Goal: Task Accomplishment & Management: Manage account settings

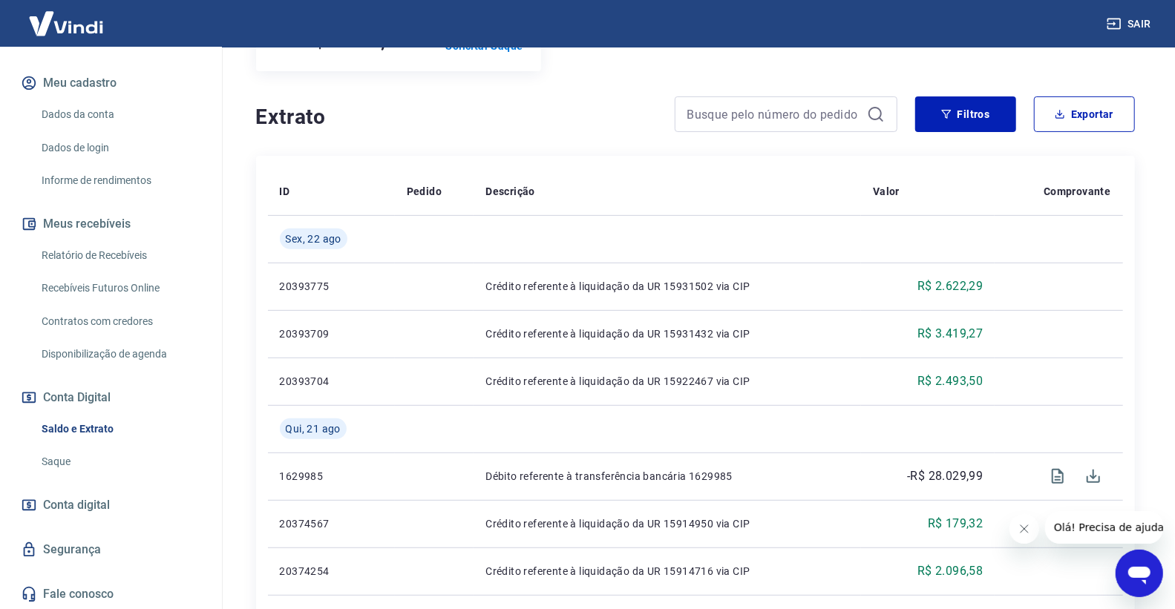
scroll to position [329, 0]
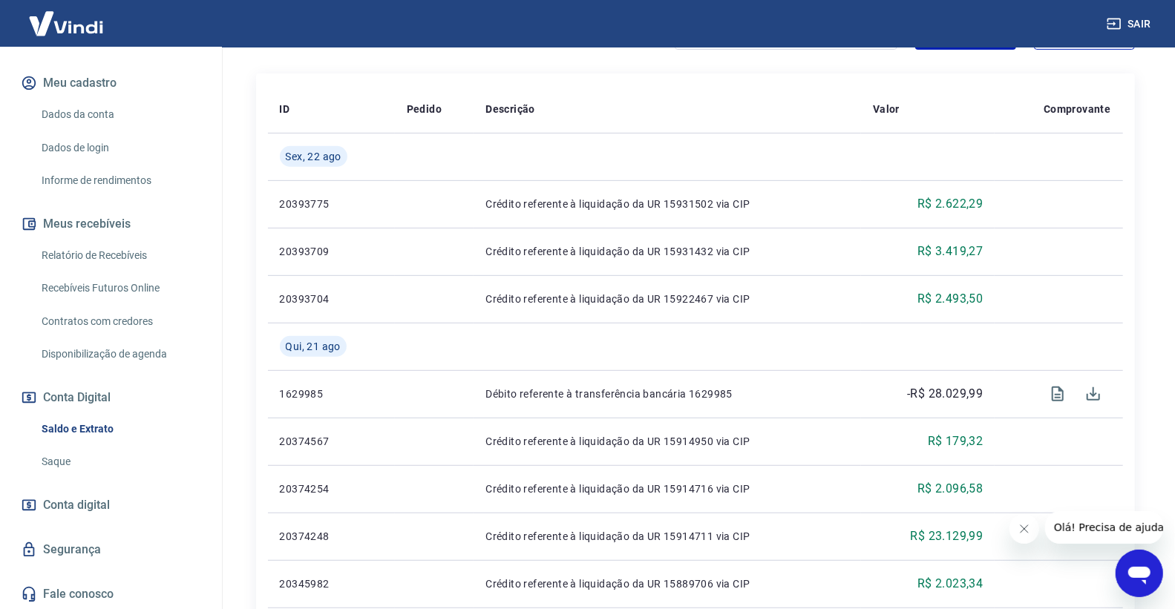
click at [123, 260] on link "Relatório de Recebíveis" at bounding box center [120, 255] width 168 height 30
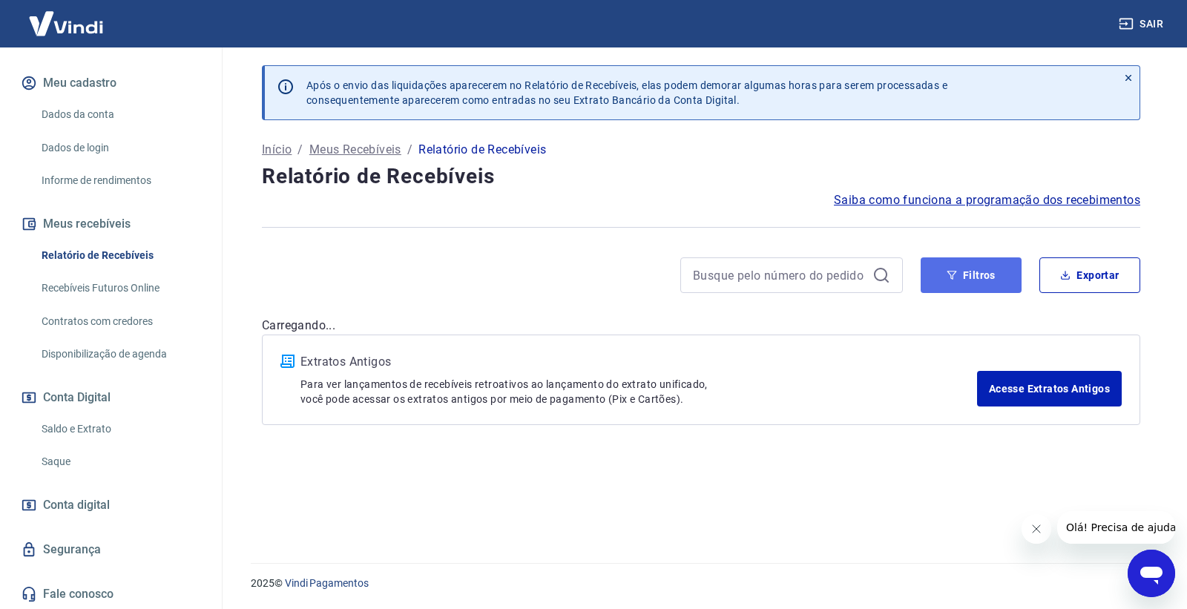
click at [954, 275] on button "Filtros" at bounding box center [971, 275] width 101 height 36
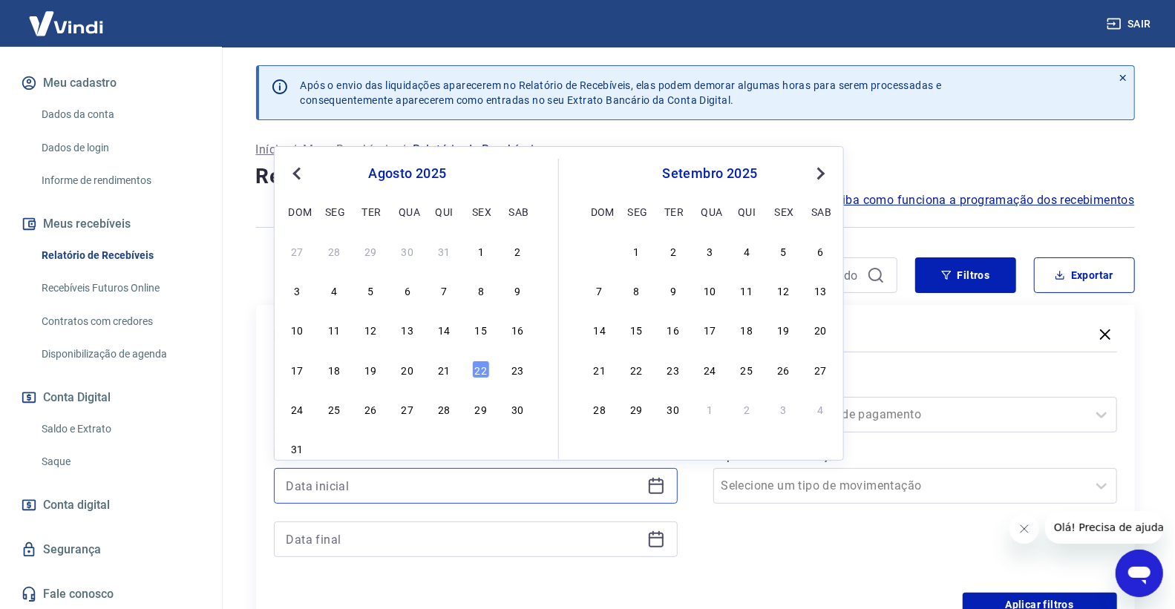
click at [505, 479] on input at bounding box center [463, 486] width 355 height 22
click at [486, 372] on div "22" at bounding box center [481, 370] width 18 height 18
type input "[DATE]"
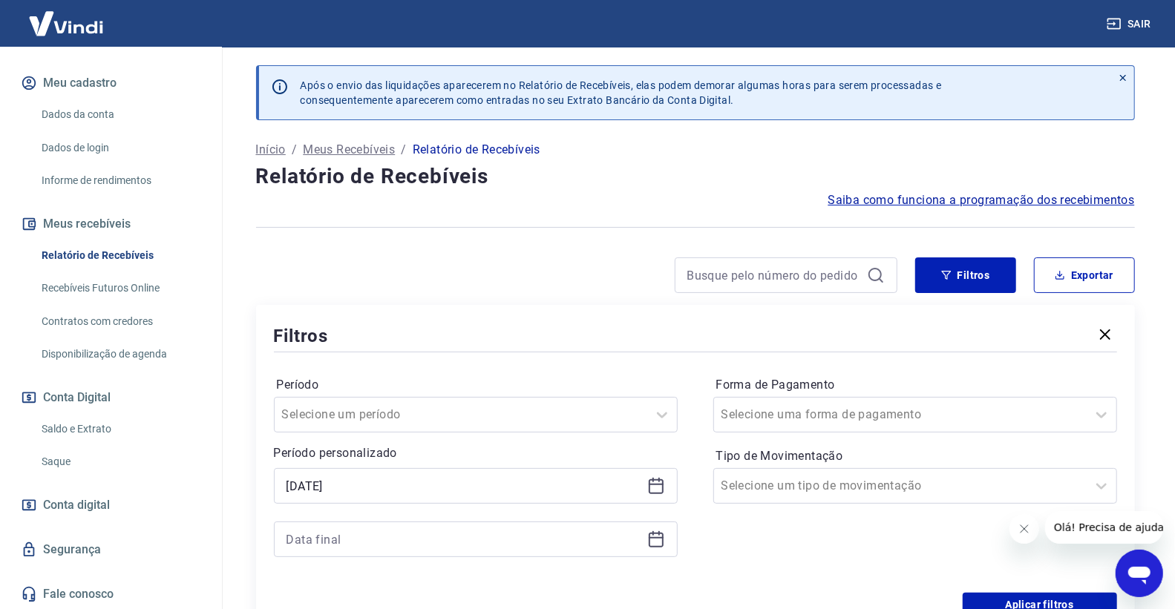
click at [663, 545] on icon at bounding box center [656, 540] width 18 height 18
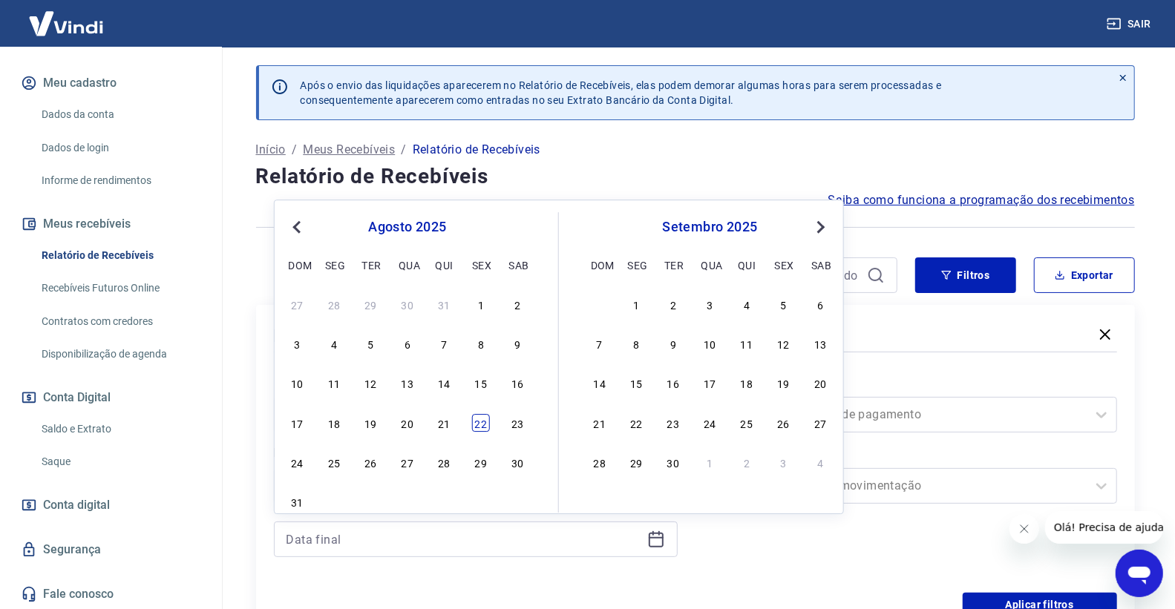
click at [481, 424] on div "22" at bounding box center [481, 423] width 18 height 18
type input "[DATE]"
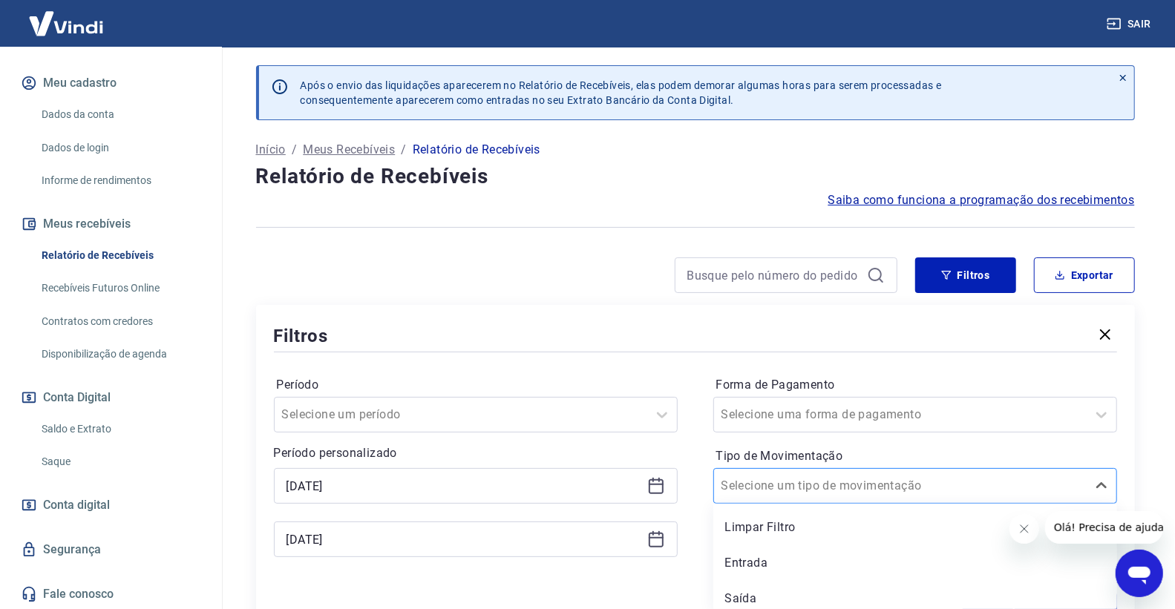
scroll to position [7, 0]
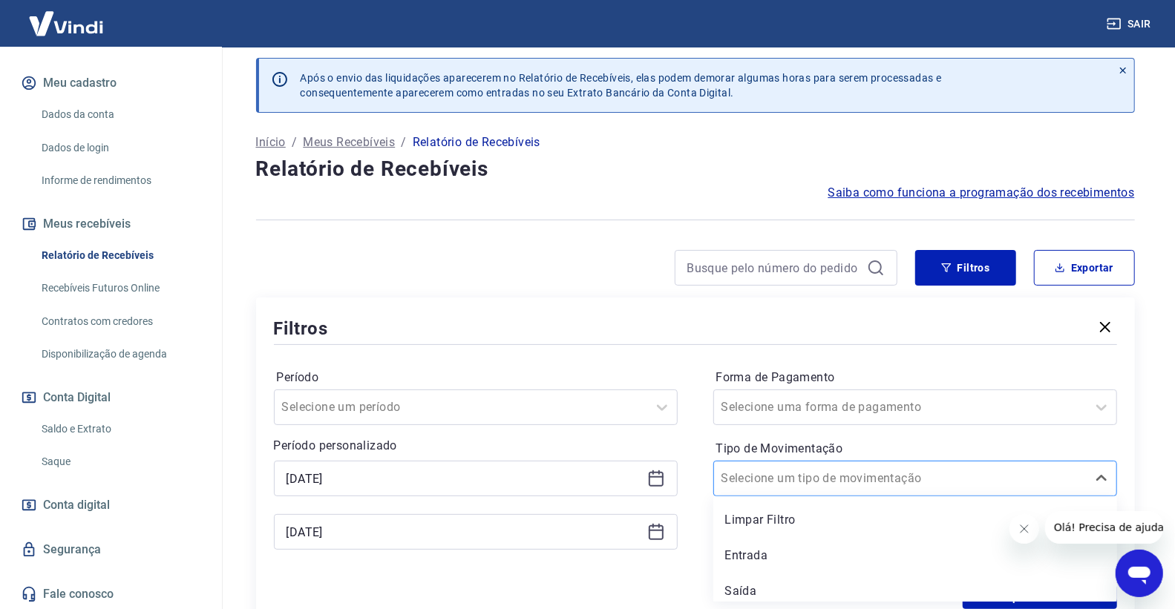
click at [795, 481] on input "Tipo de Movimentação" at bounding box center [796, 479] width 150 height 18
click at [768, 546] on div "Entrada" at bounding box center [915, 556] width 404 height 30
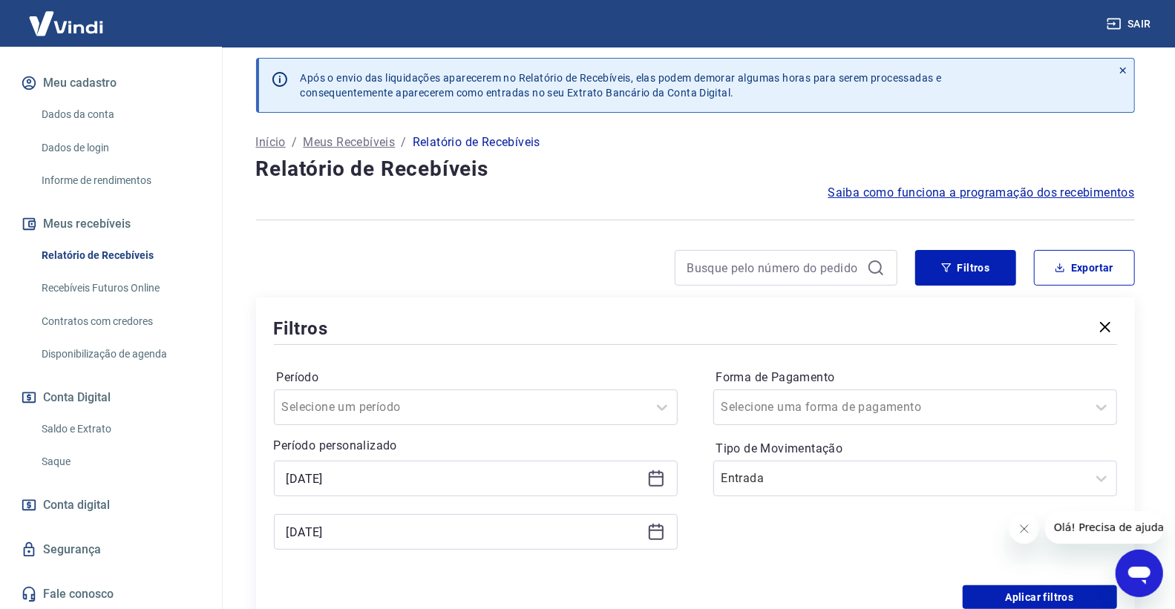
scroll to position [172, 0]
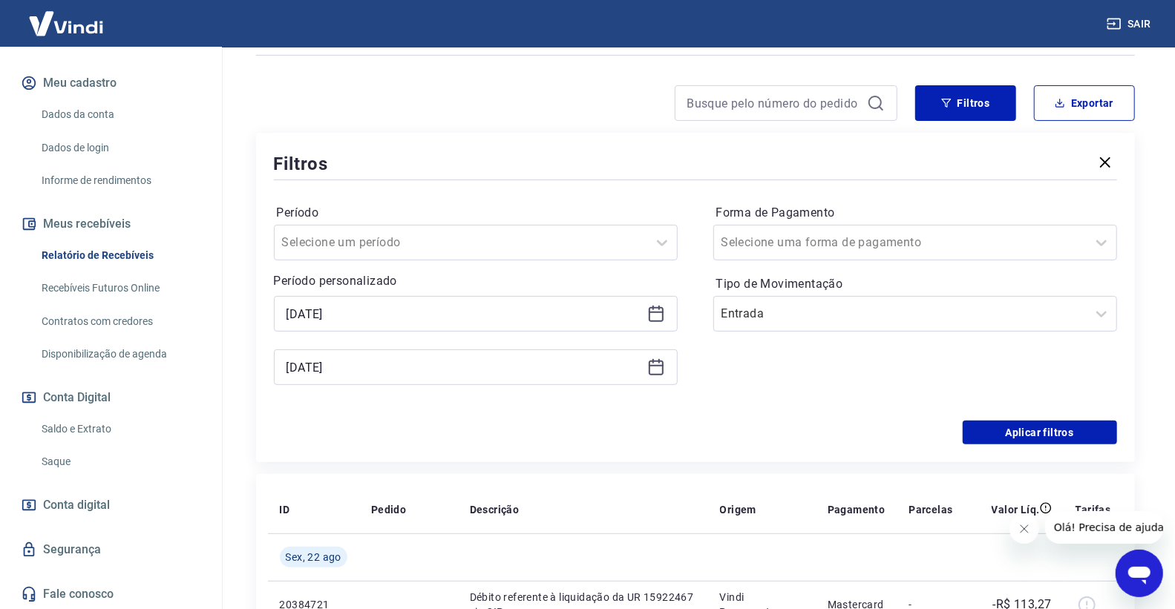
click at [959, 418] on div "[PERSON_NAME] um período Período personalizado Selected date: [DATE] [DATE] Sel…" at bounding box center [695, 301] width 843 height 237
click at [961, 430] on div "Aplicar filtros" at bounding box center [695, 433] width 843 height 24
click at [1002, 433] on button "Aplicar filtros" at bounding box center [1039, 433] width 154 height 24
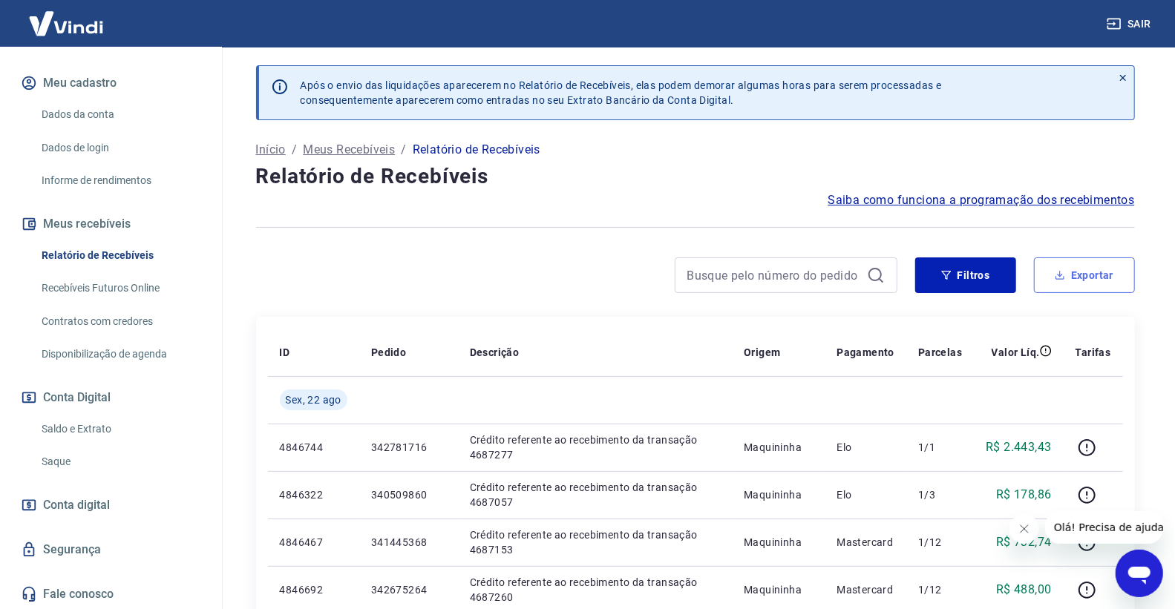
click at [1055, 263] on button "Exportar" at bounding box center [1084, 275] width 101 height 36
type input "[DATE]"
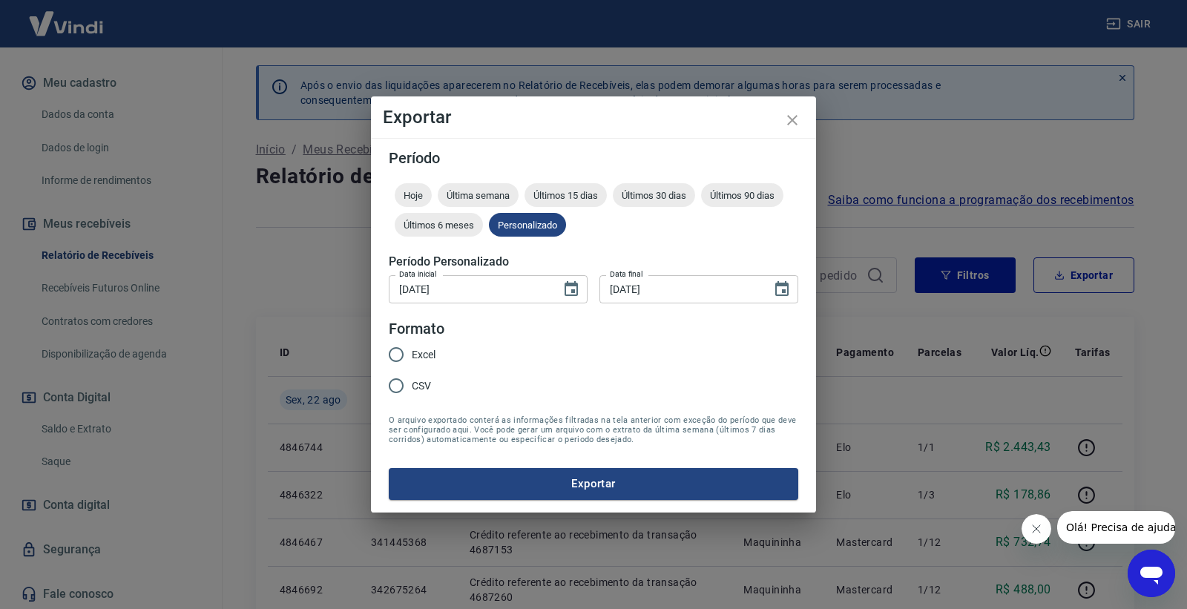
click at [438, 357] on div "Excel CSV" at bounding box center [418, 371] width 59 height 65
click at [430, 351] on span "Excel" at bounding box center [424, 355] width 24 height 16
click at [412, 351] on input "Excel" at bounding box center [396, 354] width 31 height 31
radio input "true"
click at [519, 488] on button "Exportar" at bounding box center [594, 483] width 410 height 31
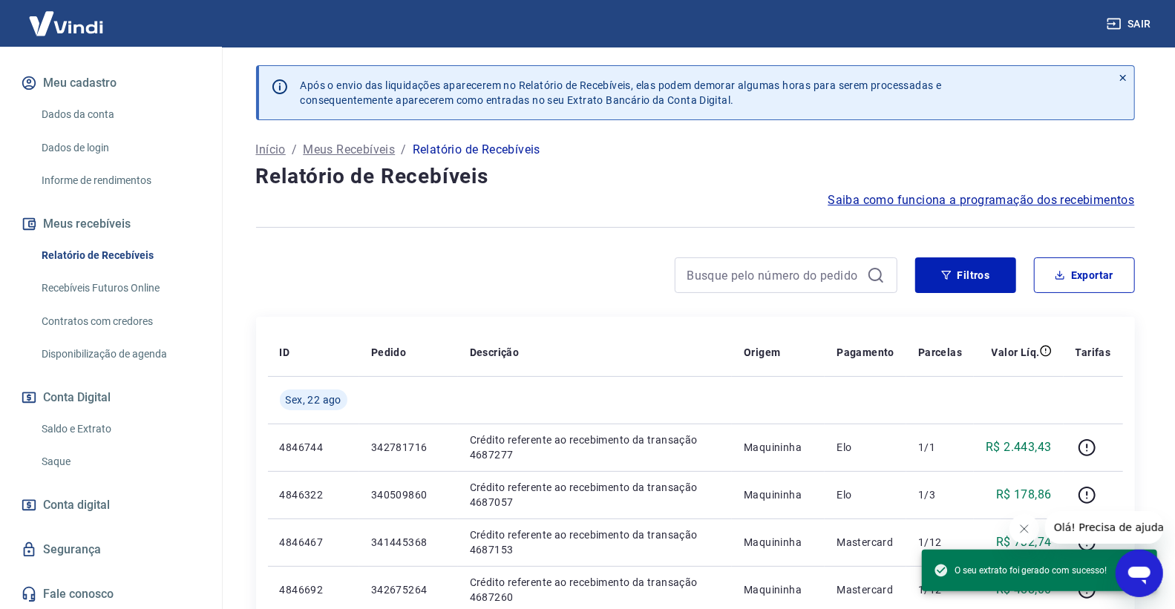
click at [131, 428] on link "Saldo e Extrato" at bounding box center [120, 429] width 168 height 30
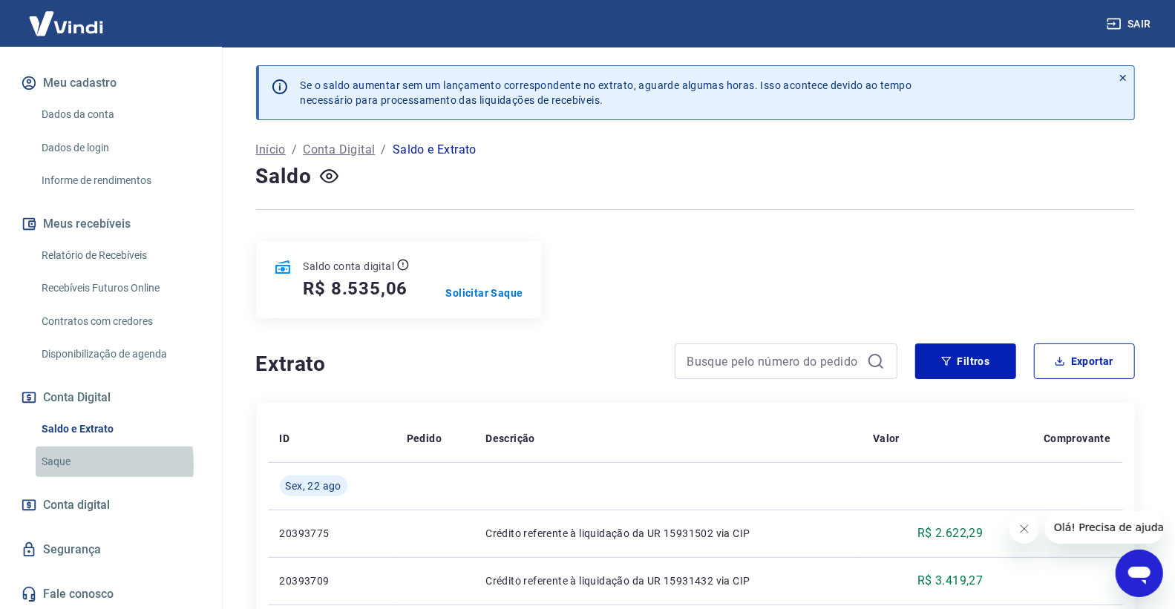
click at [56, 464] on link "Saque" at bounding box center [120, 462] width 168 height 30
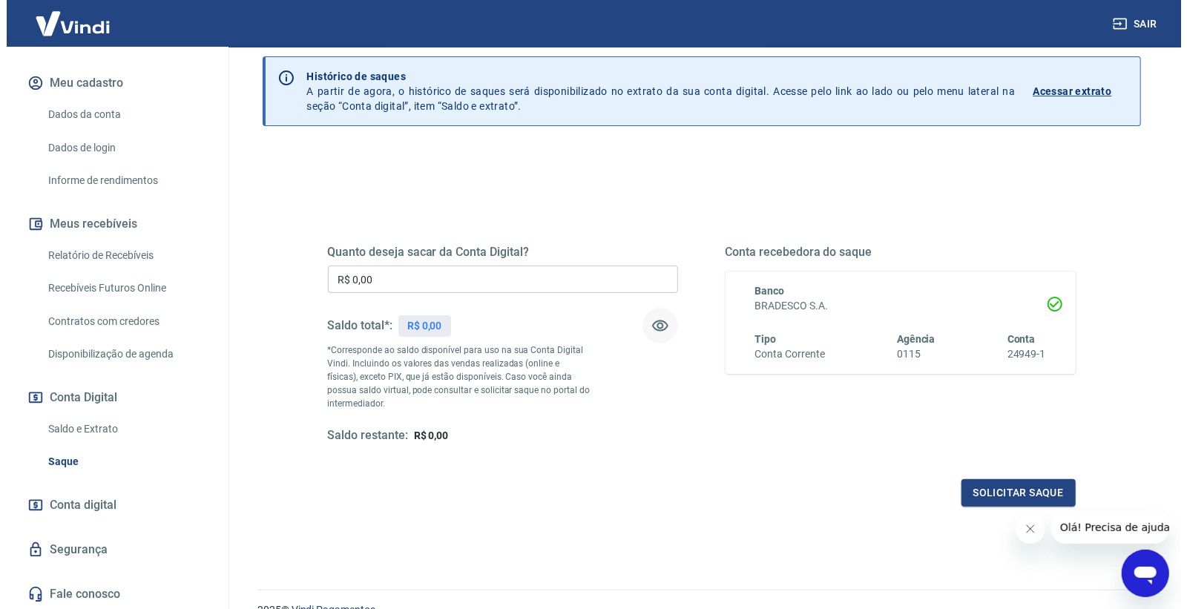
scroll to position [82, 0]
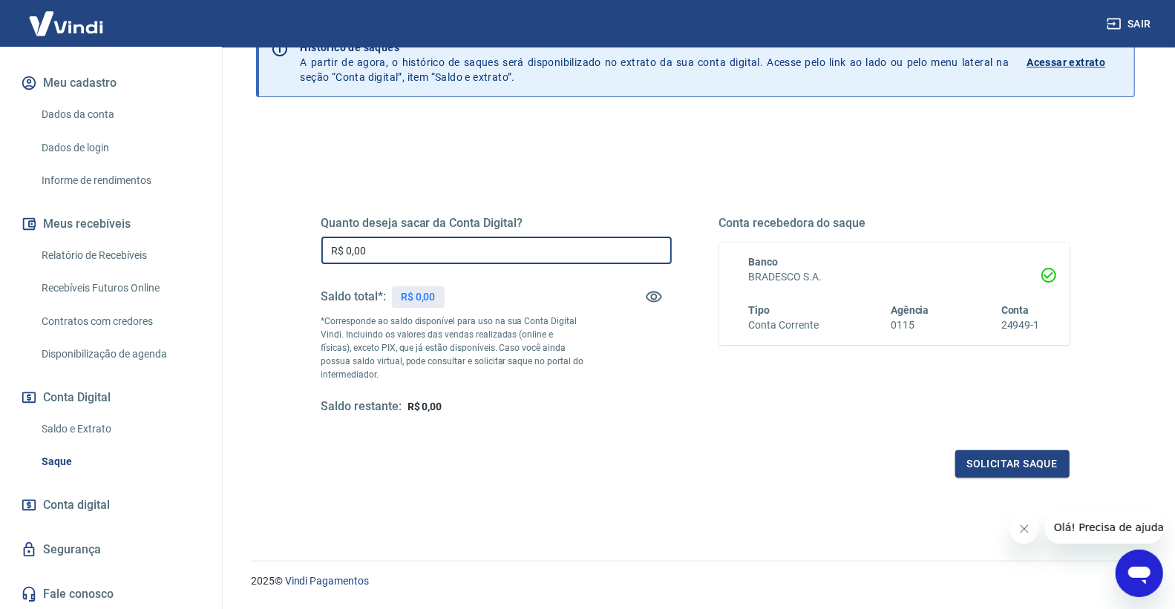
drag, startPoint x: 562, startPoint y: 261, endPoint x: 249, endPoint y: 246, distance: 313.5
click at [249, 246] on div "Saque Histórico de saques A partir de agora, o histórico de saques será disponi…" at bounding box center [695, 254] width 914 height 578
type input "R$ 8.535,06"
click at [1014, 461] on button "Solicitar saque" at bounding box center [1012, 463] width 114 height 27
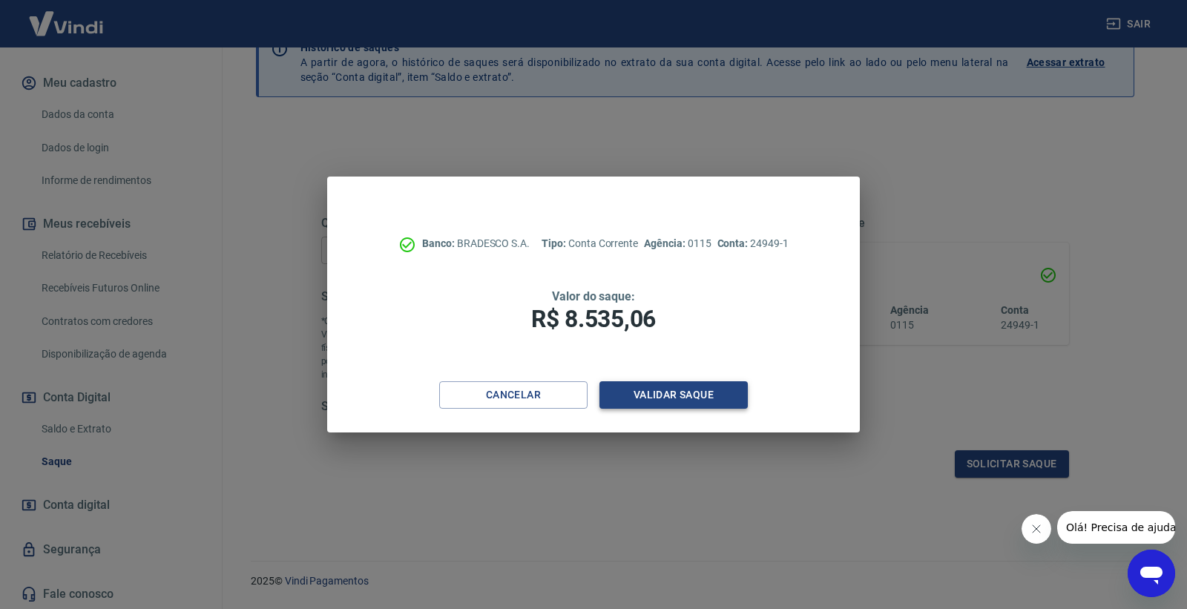
click at [733, 396] on button "Validar saque" at bounding box center [674, 394] width 148 height 27
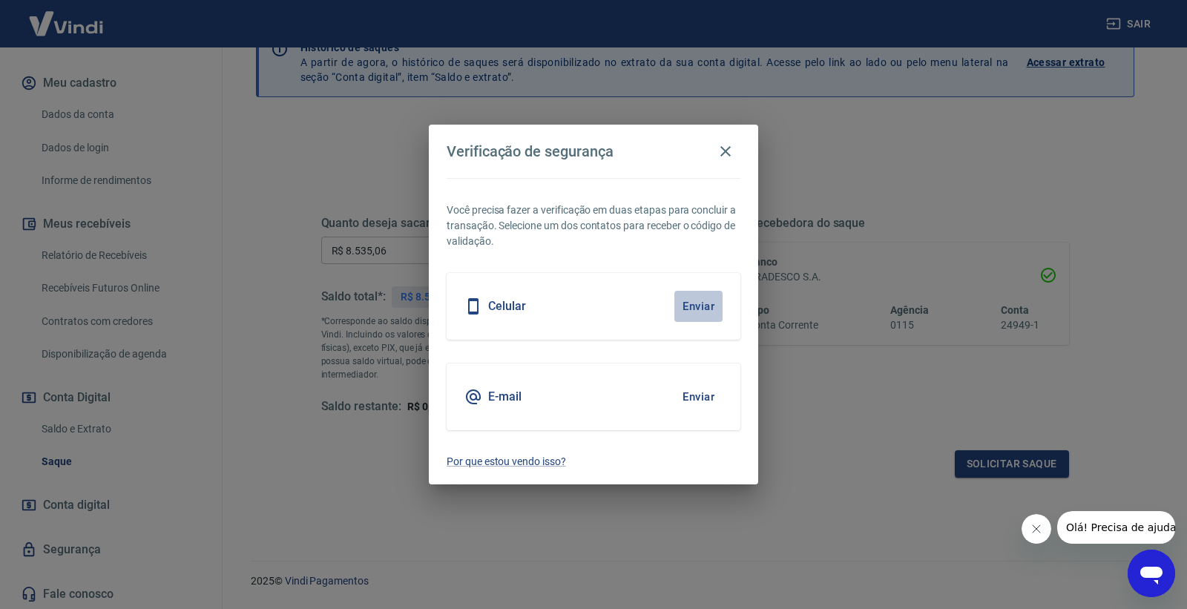
click at [693, 295] on button "Enviar" at bounding box center [698, 306] width 48 height 31
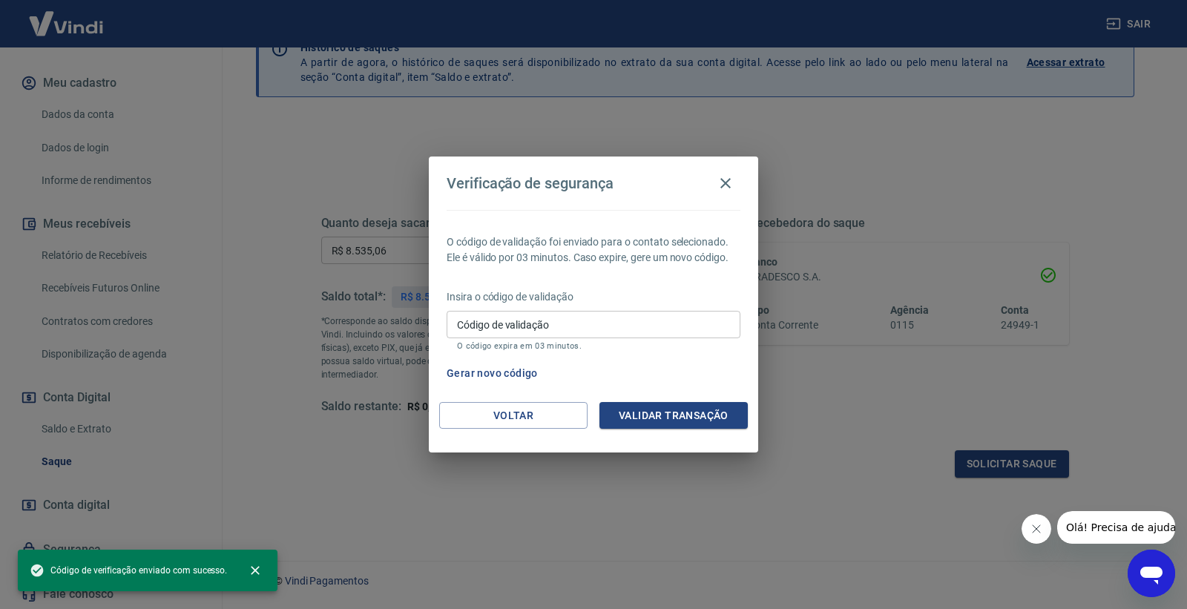
click at [603, 324] on input "Código de validação" at bounding box center [594, 324] width 294 height 27
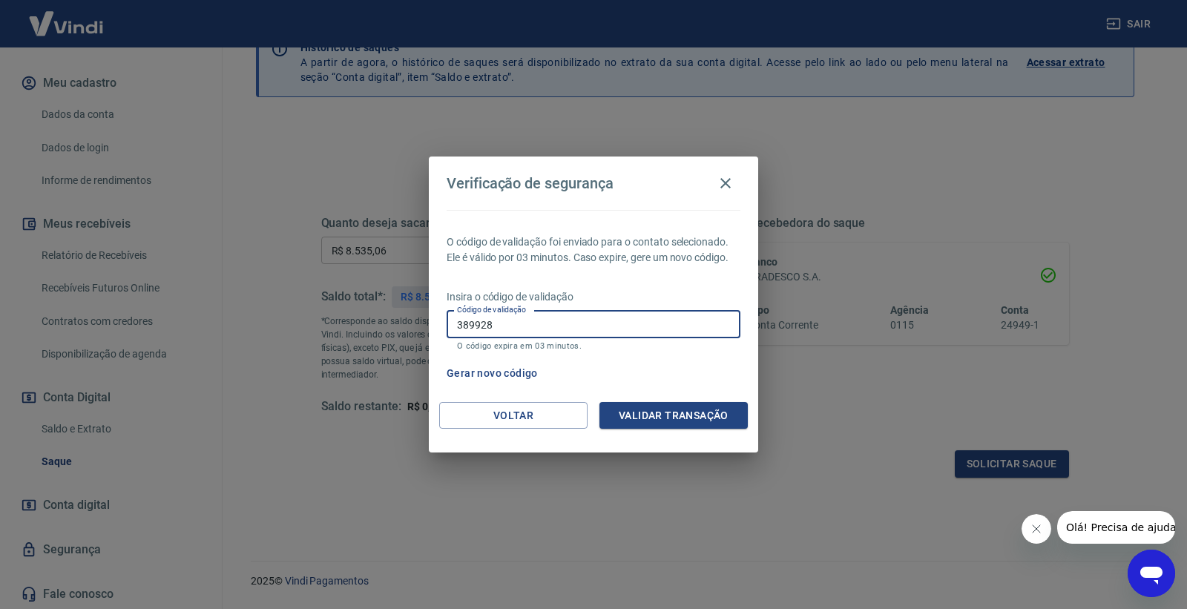
type input "389928"
click at [710, 419] on button "Validar transação" at bounding box center [674, 415] width 148 height 27
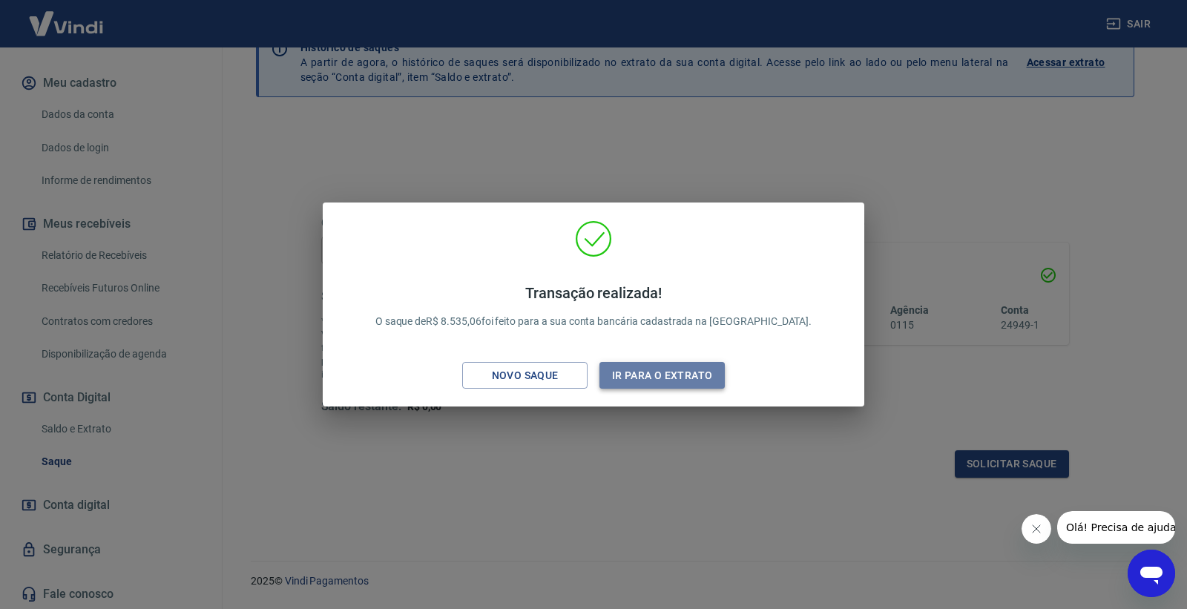
click at [688, 376] on button "Ir para o extrato" at bounding box center [662, 375] width 125 height 27
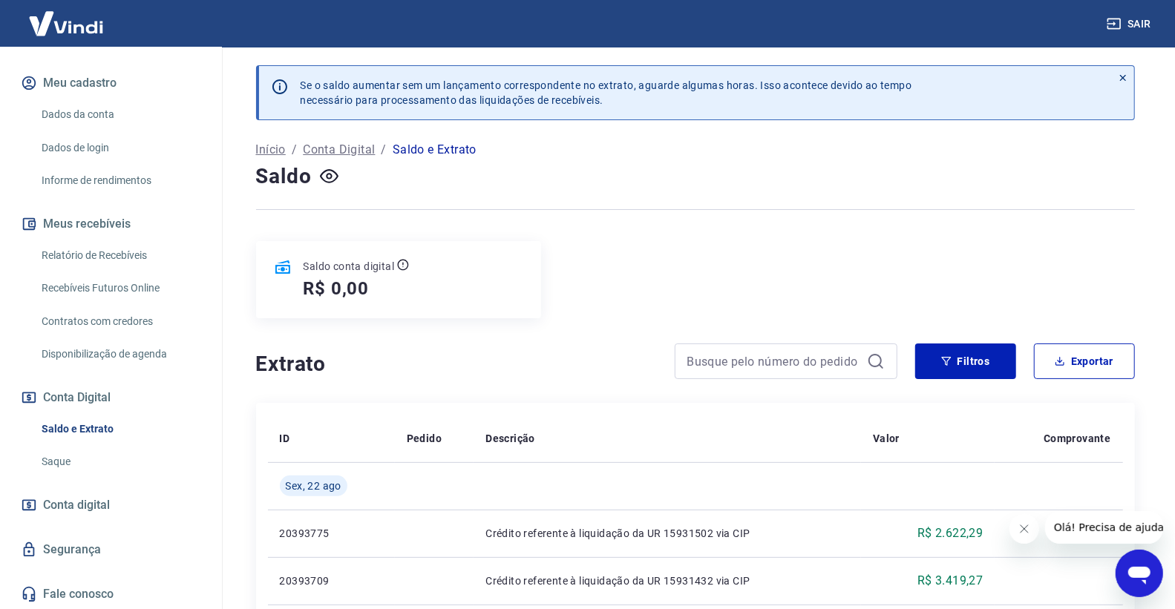
click at [99, 461] on link "Saque" at bounding box center [120, 462] width 168 height 30
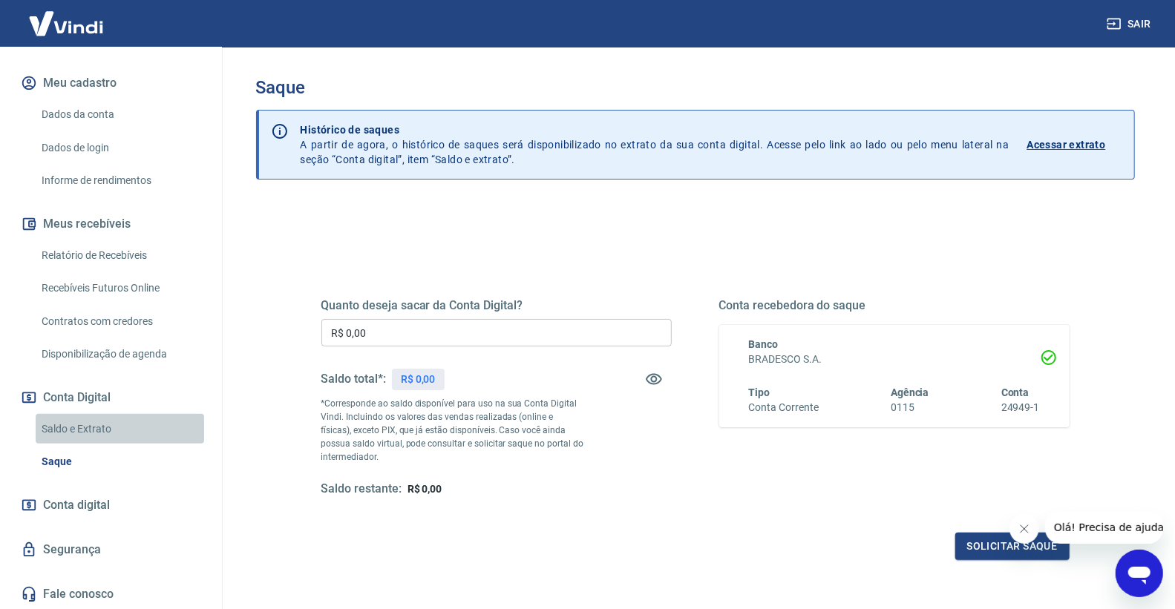
click at [125, 421] on link "Saldo e Extrato" at bounding box center [120, 429] width 168 height 30
